Goal: Find specific page/section: Find specific page/section

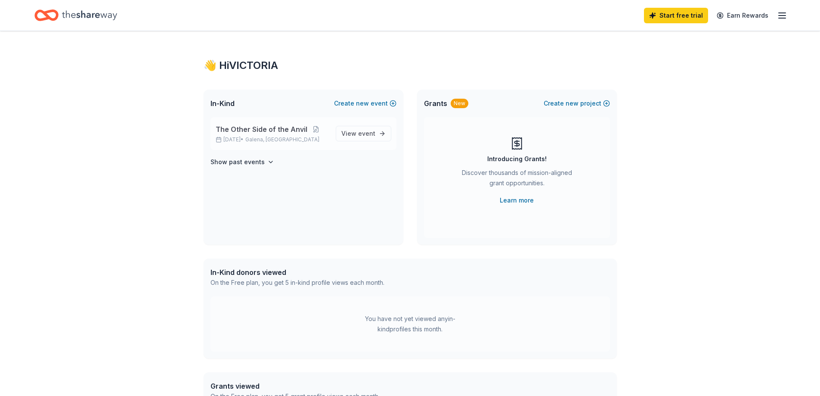
click at [281, 132] on span "The Other Side of the Anvil" at bounding box center [262, 129] width 92 height 10
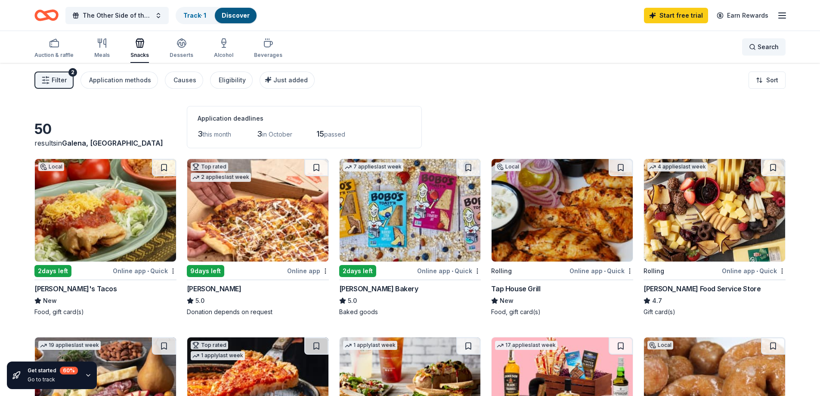
click at [763, 49] on span "Search" at bounding box center [768, 47] width 21 height 10
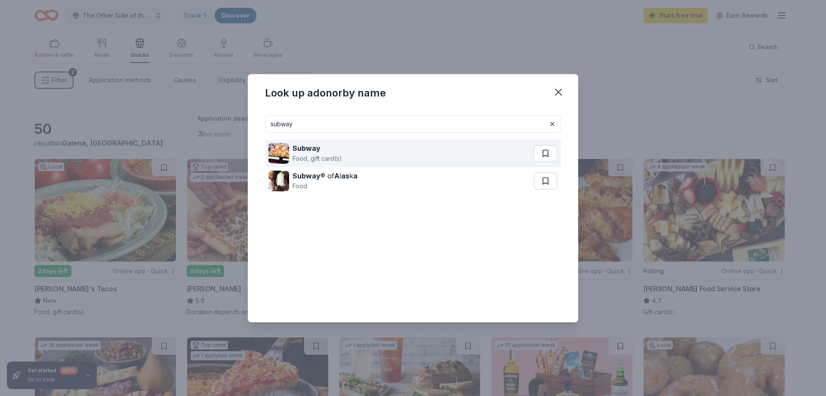
type input "subway"
click at [337, 149] on div "Subway" at bounding box center [318, 148] width 50 height 10
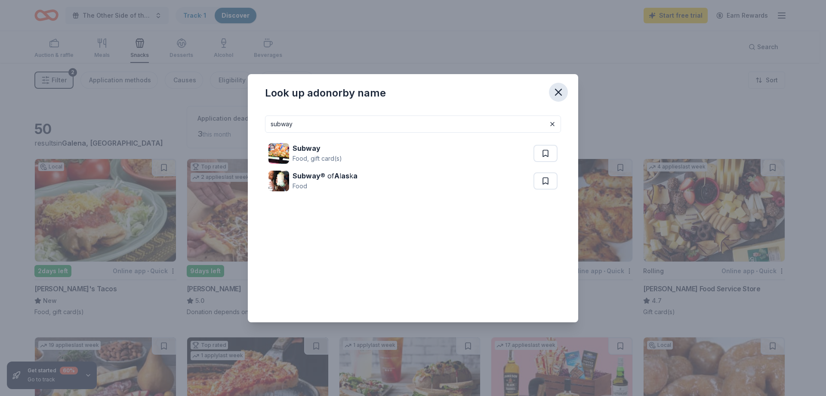
click at [554, 91] on icon "button" at bounding box center [559, 92] width 12 height 12
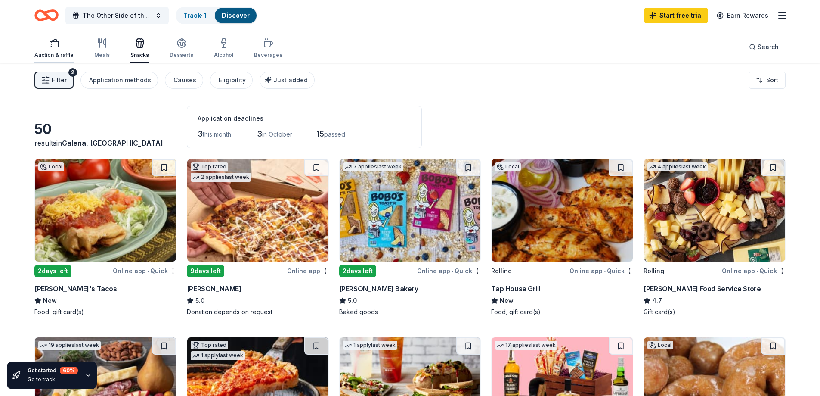
click at [54, 48] on div "Auction & raffle" at bounding box center [53, 48] width 39 height 21
